Goal: Find contact information: Find contact information

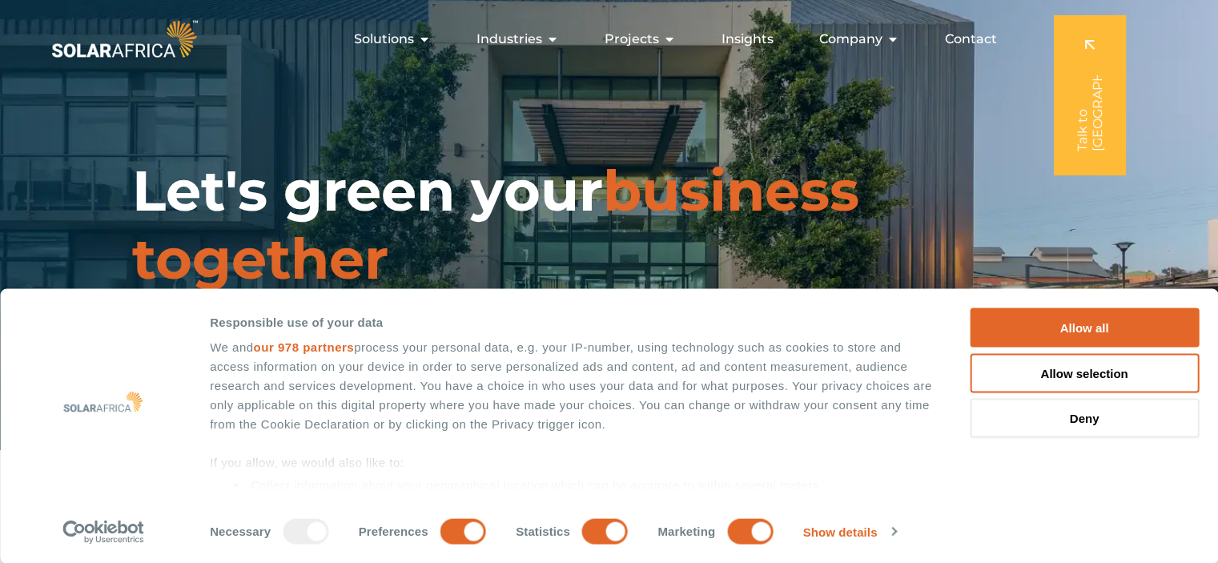
click at [976, 38] on span "Contact" at bounding box center [971, 39] width 52 height 19
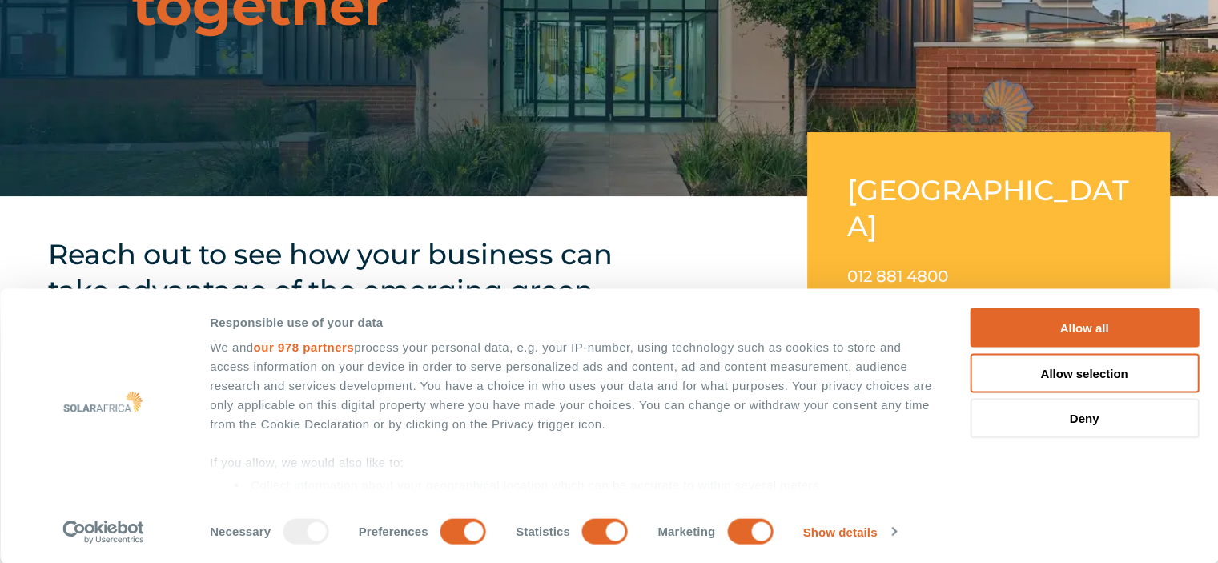
scroll to position [256, 0]
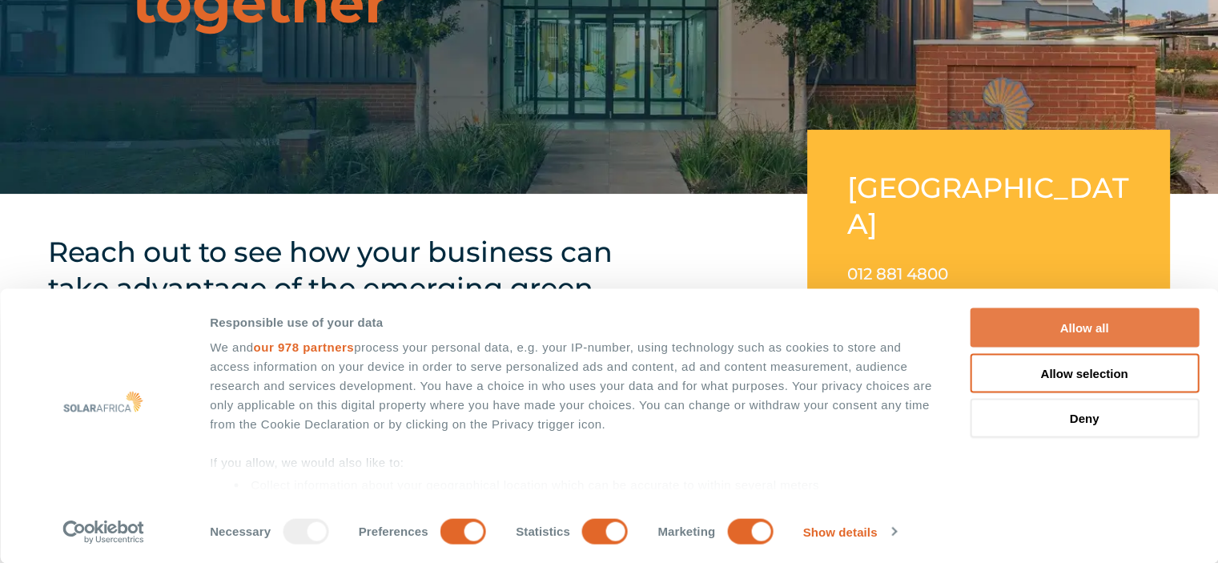
click at [1082, 323] on button "Allow all" at bounding box center [1084, 327] width 229 height 39
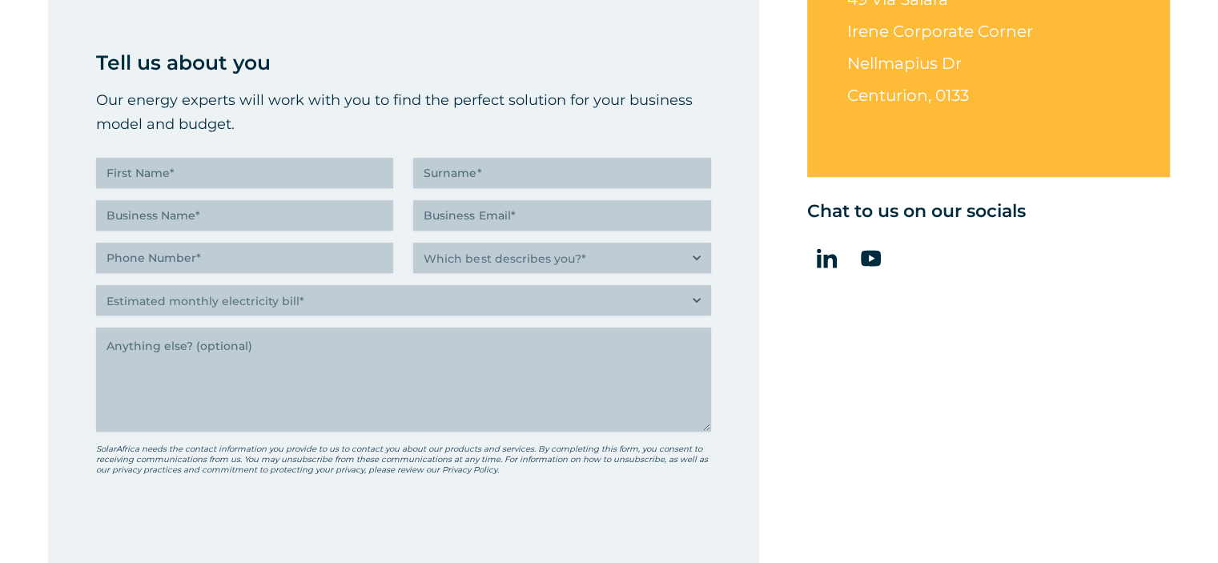
scroll to position [705, 0]
